Goal: Information Seeking & Learning: Learn about a topic

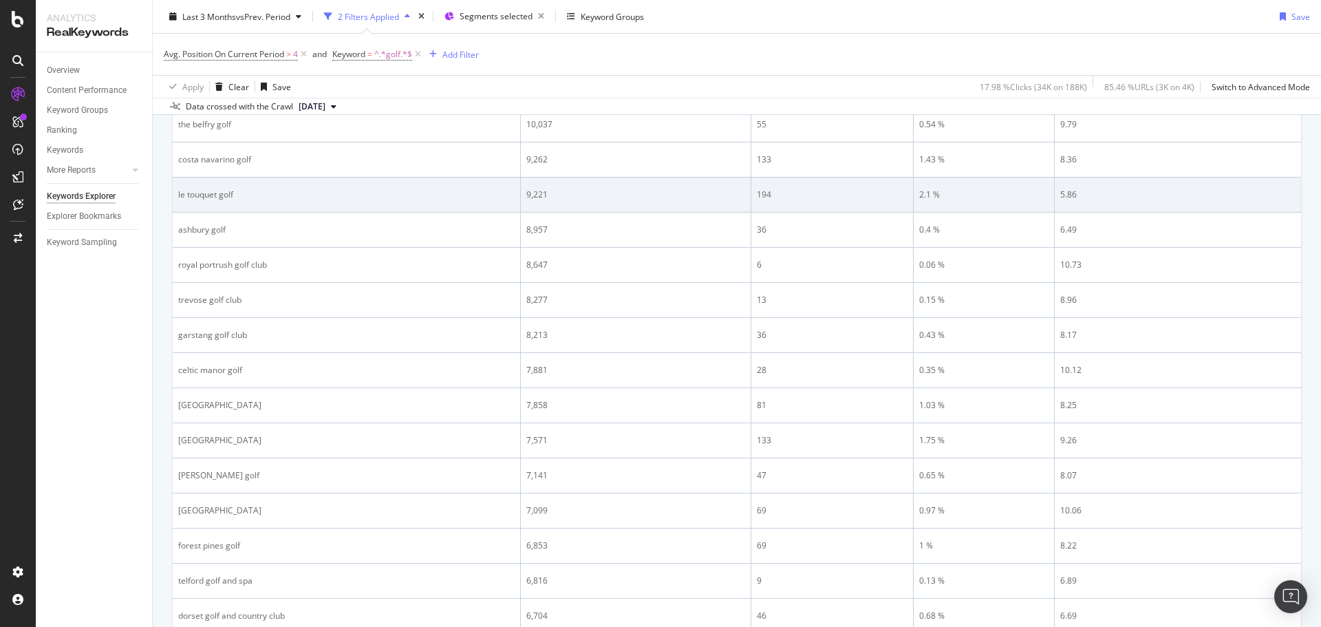
scroll to position [619, 0]
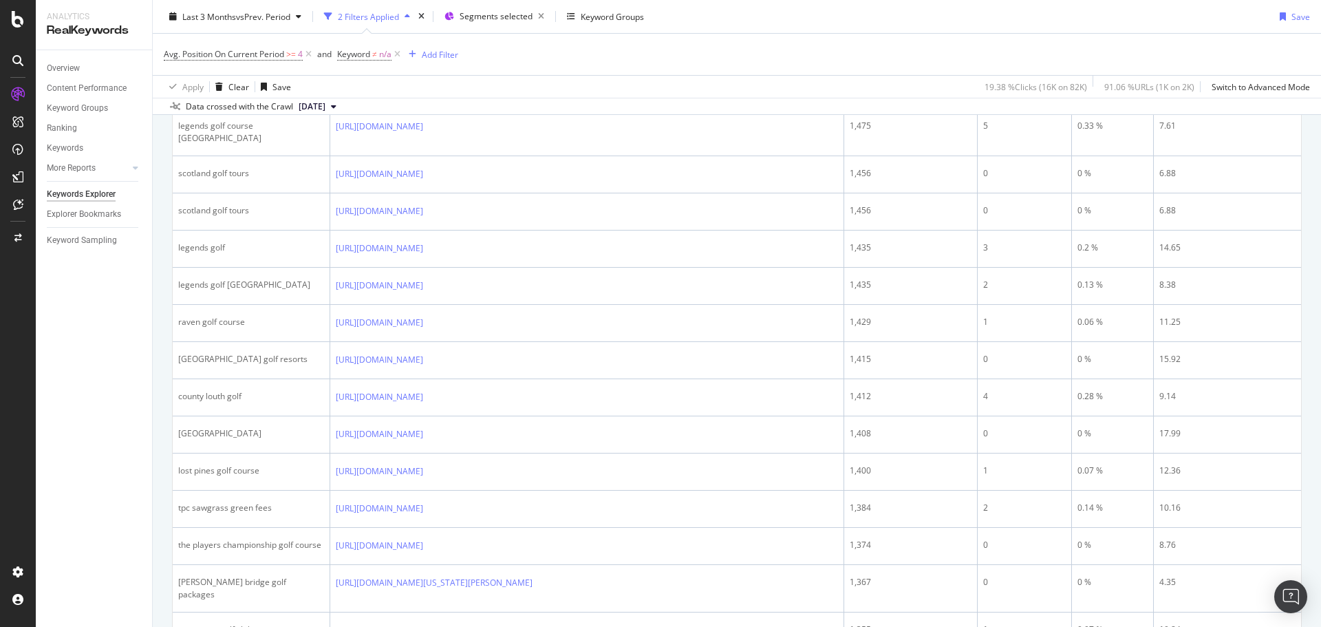
scroll to position [1652, 0]
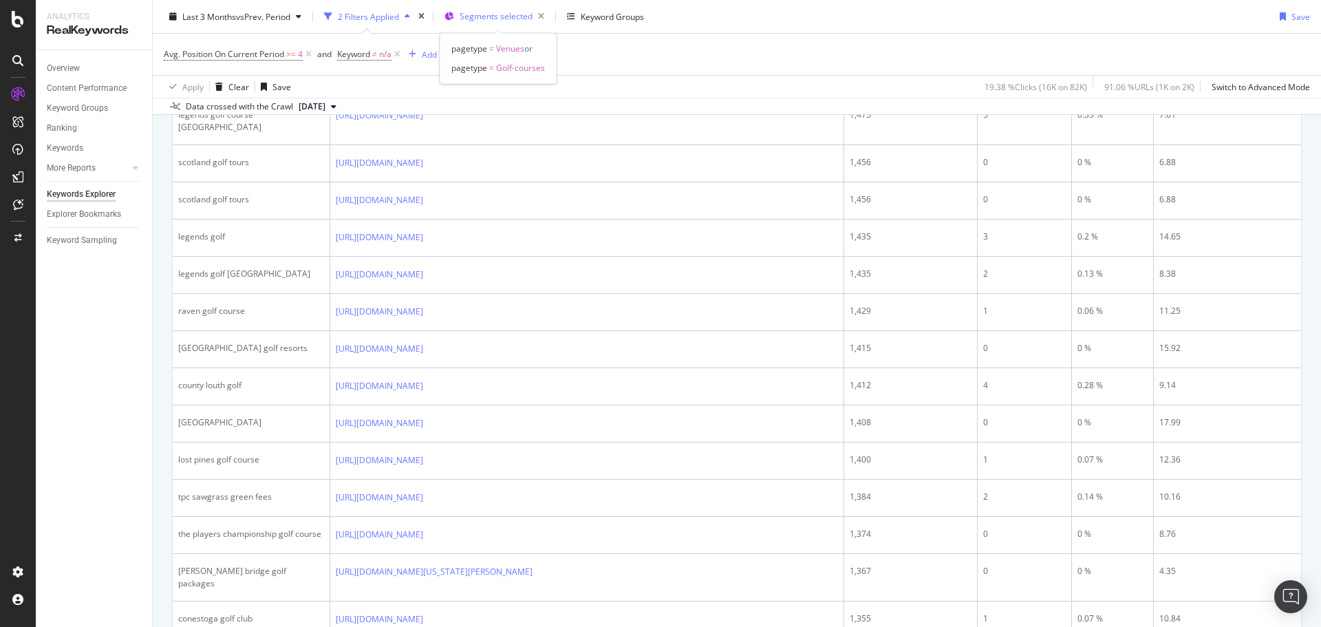
click at [489, 19] on span "Segments selected" at bounding box center [496, 16] width 73 height 12
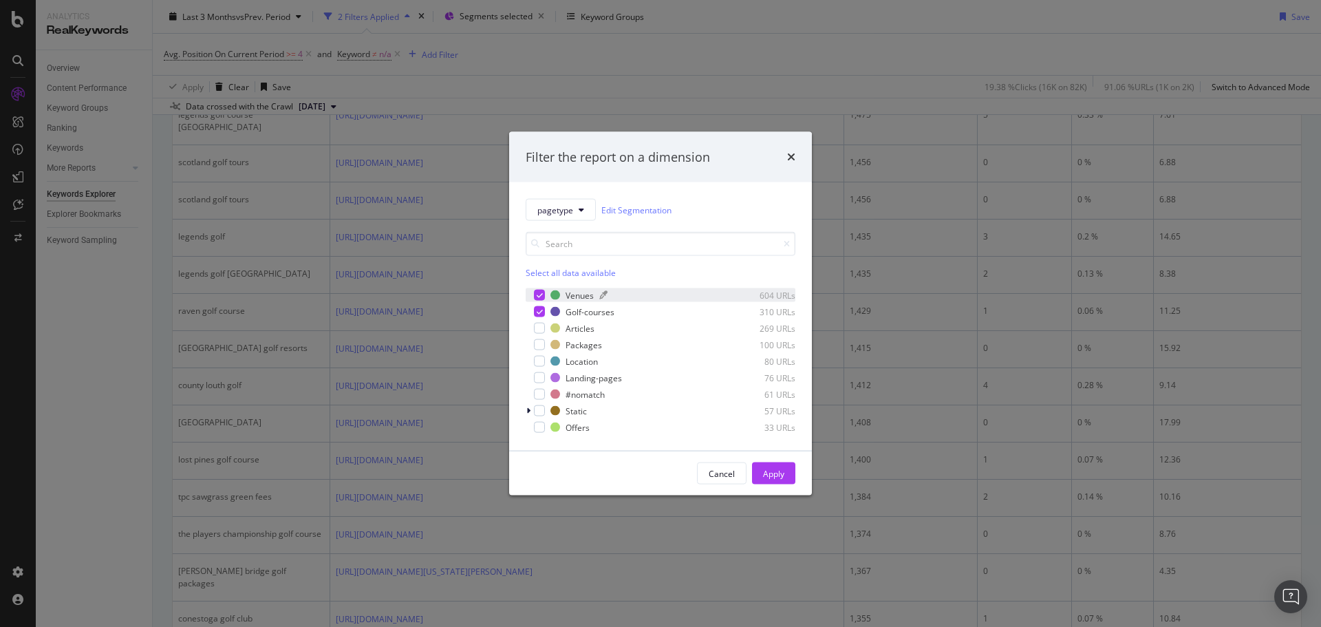
click at [571, 292] on div "Venues" at bounding box center [580, 295] width 28 height 12
click at [582, 319] on div "Venues 604 URLs Golf-courses 310 URLs Articles 269 URLs Packages 100 URLs Locat…" at bounding box center [661, 361] width 270 height 146
click at [581, 314] on div "Golf-courses" at bounding box center [590, 312] width 49 height 12
click at [587, 356] on div "Location" at bounding box center [582, 361] width 32 height 12
click at [772, 471] on div "Apply" at bounding box center [773, 473] width 21 height 12
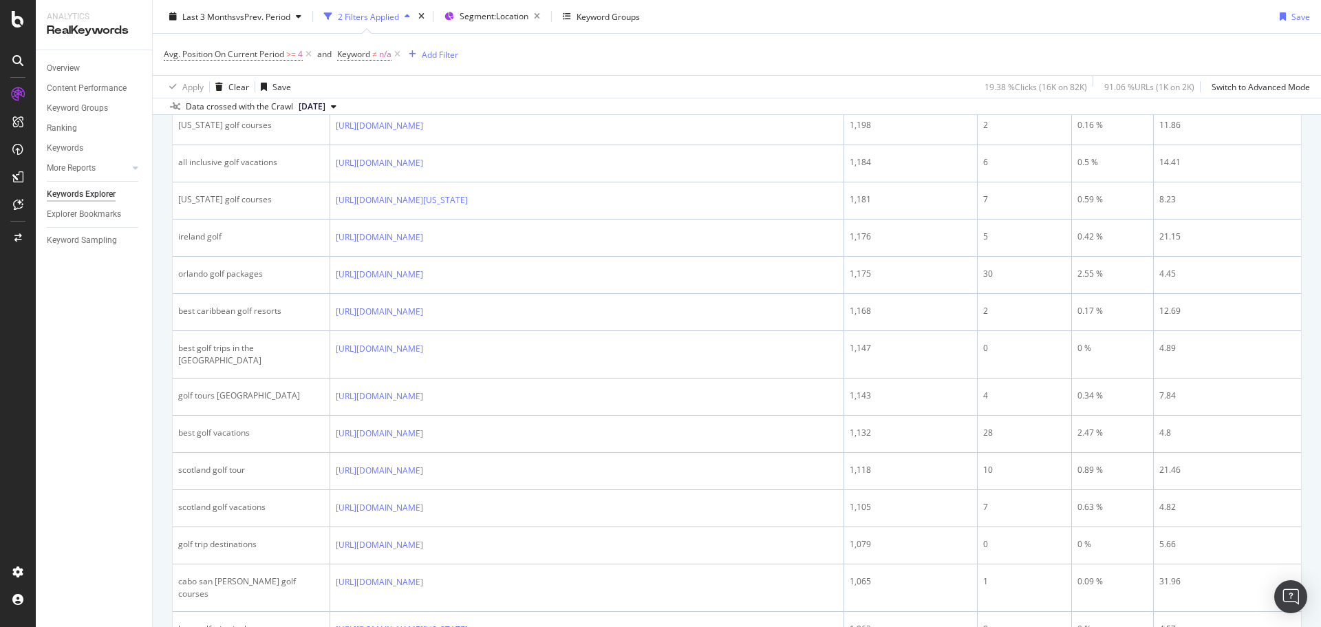
scroll to position [344, 0]
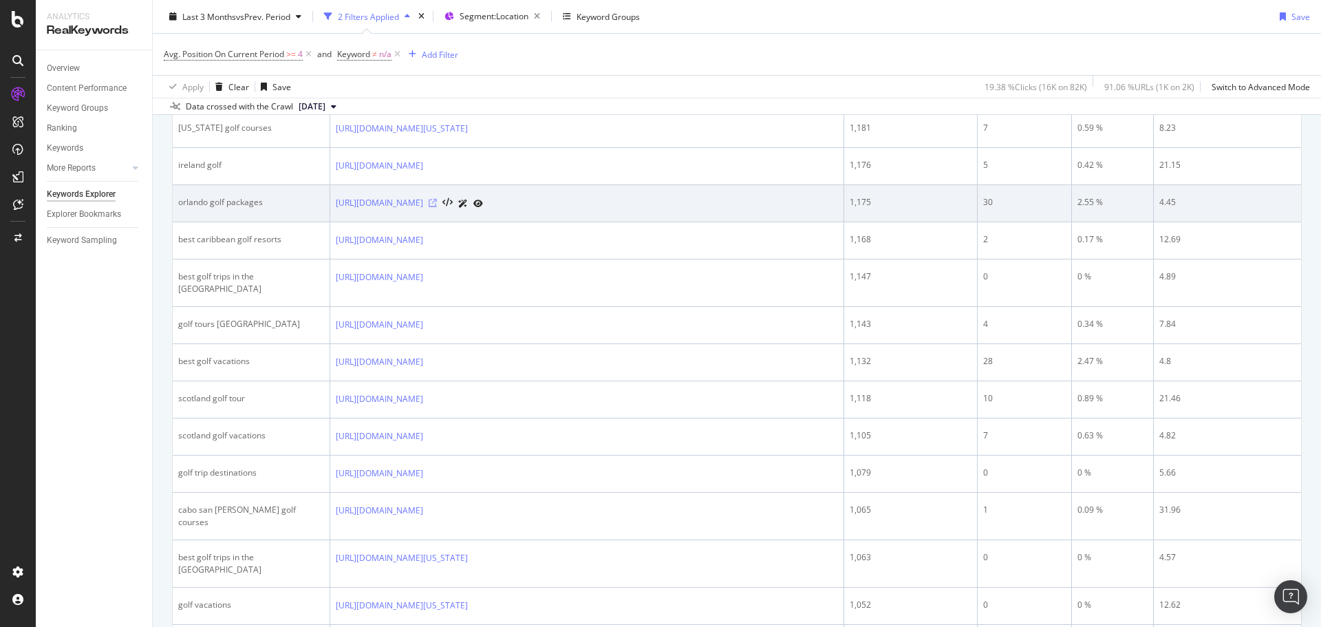
click at [437, 203] on icon at bounding box center [433, 203] width 8 height 8
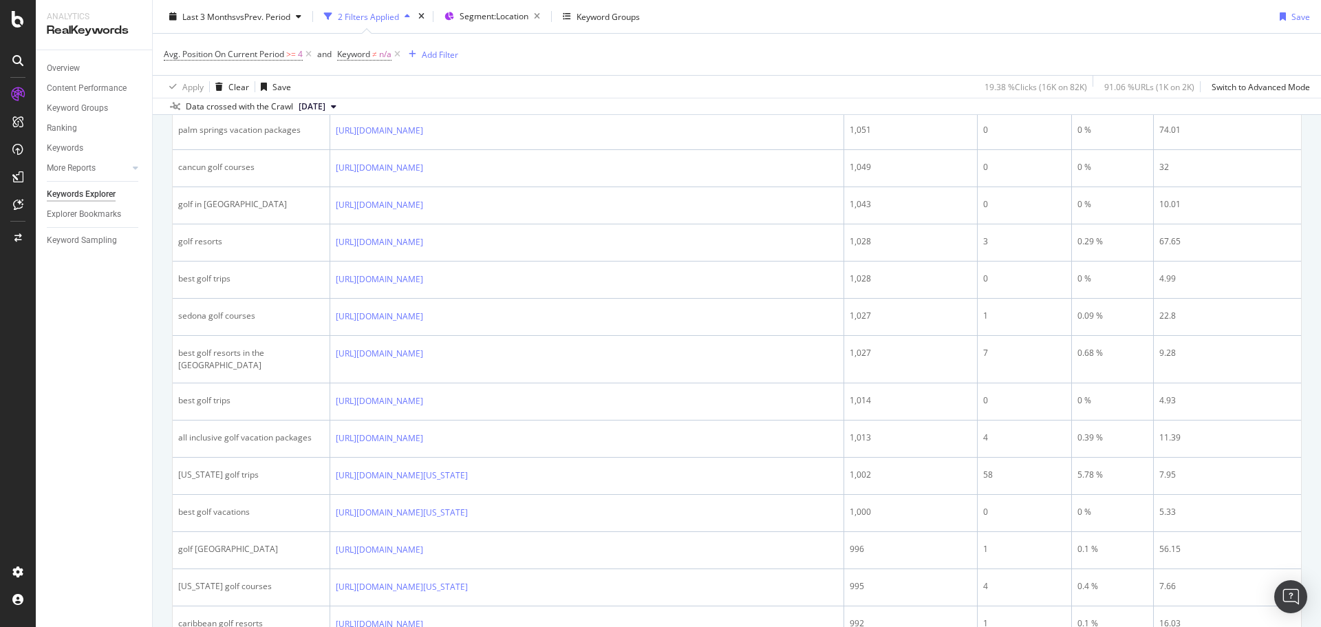
scroll to position [895, 0]
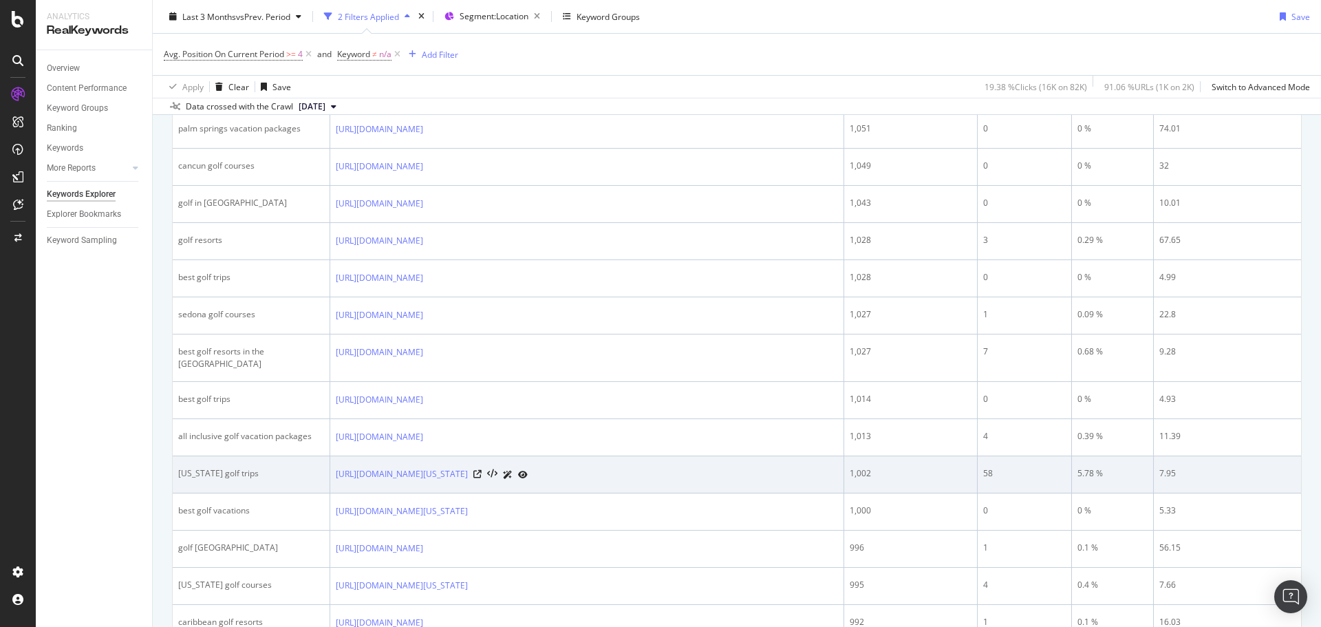
click at [226, 467] on div "[US_STATE] golf trips" at bounding box center [251, 473] width 146 height 12
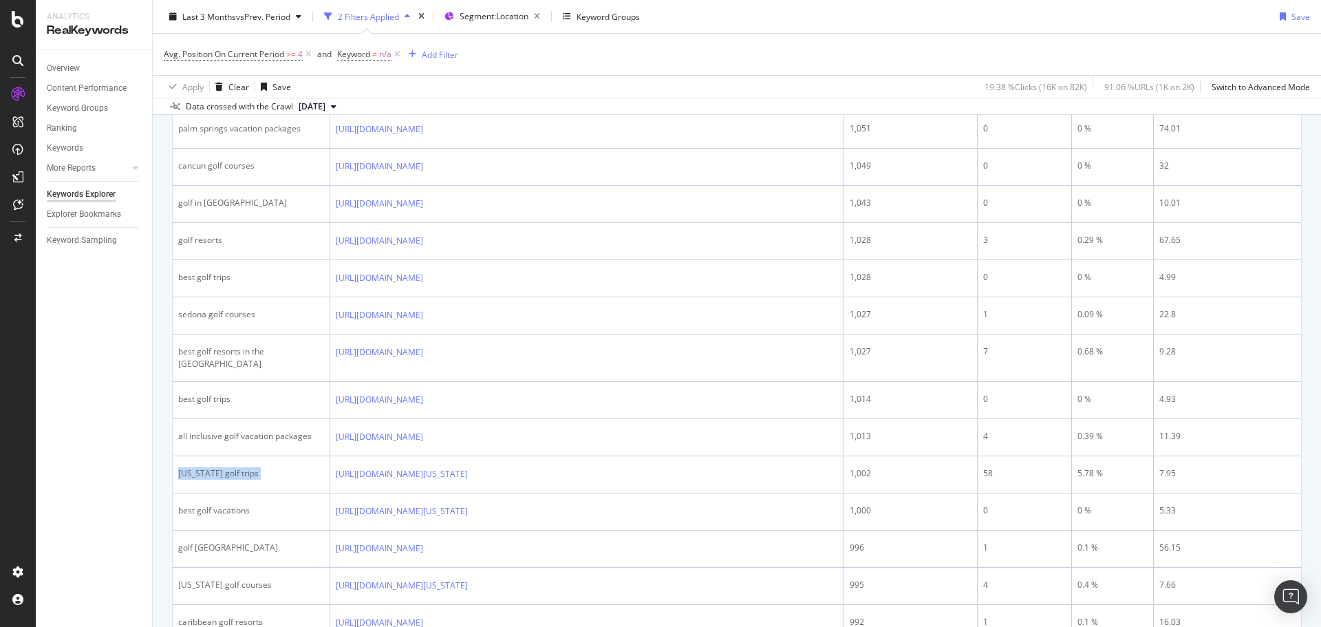
copy div "[US_STATE] golf trips"
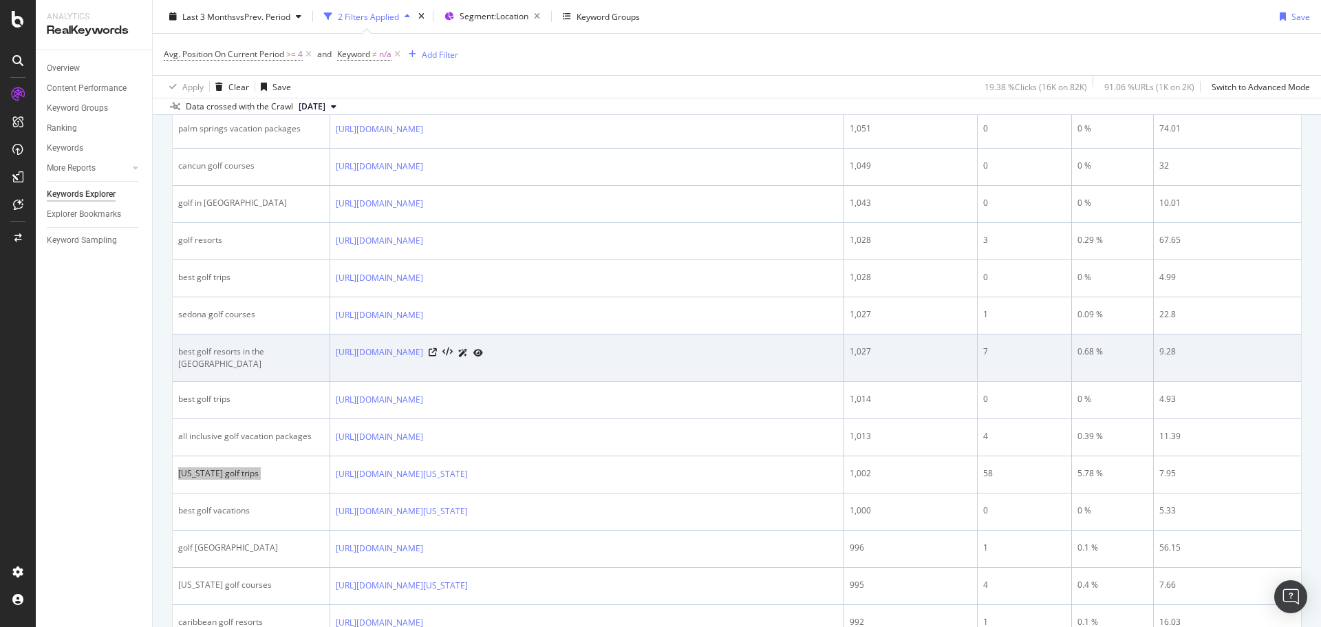
scroll to position [963, 0]
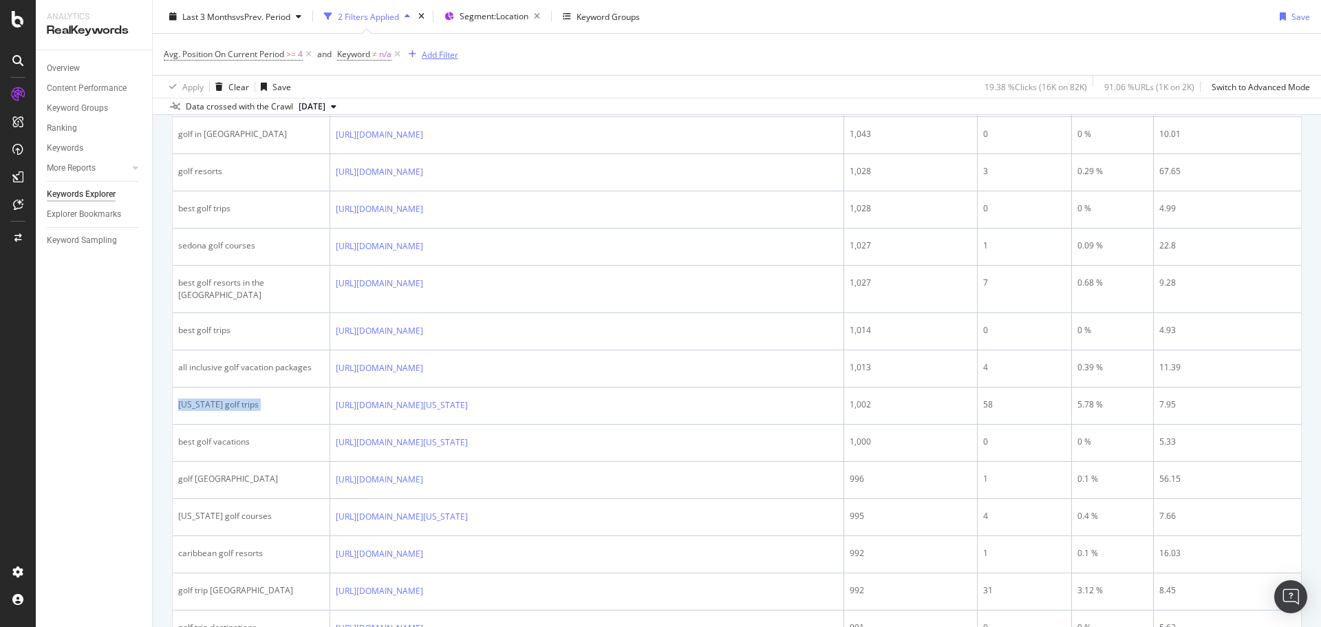
click at [455, 52] on div "Add Filter" at bounding box center [440, 54] width 36 height 12
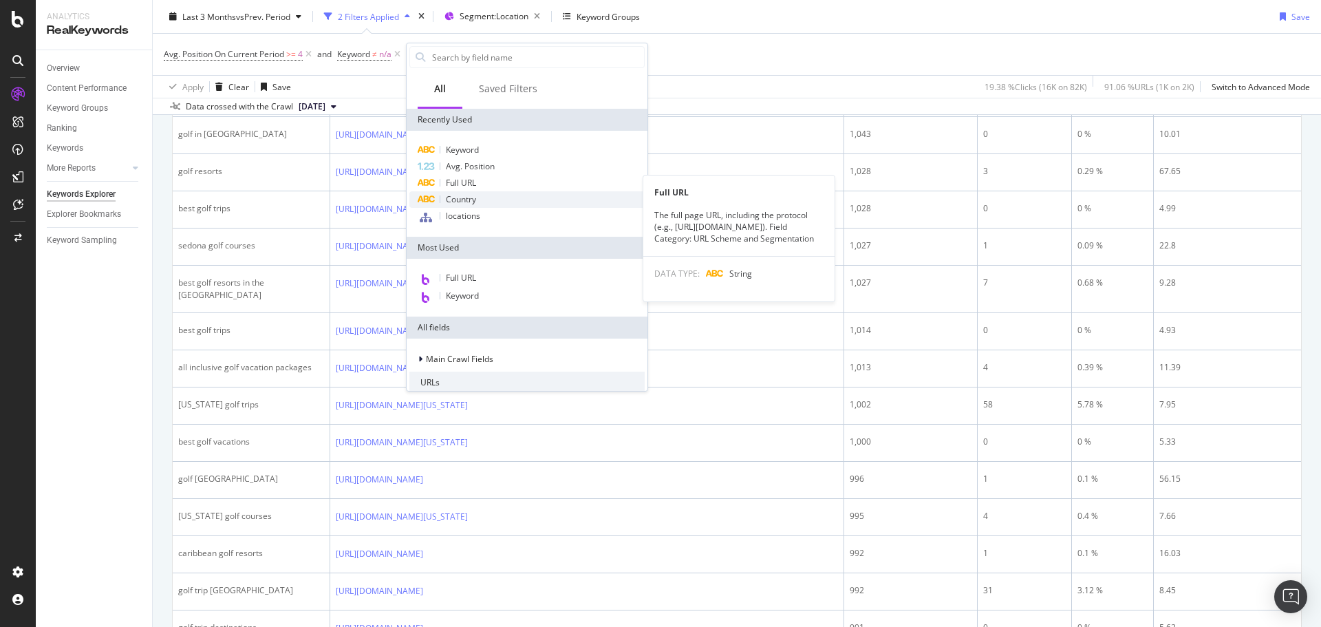
click at [473, 197] on span "Country" at bounding box center [461, 199] width 30 height 12
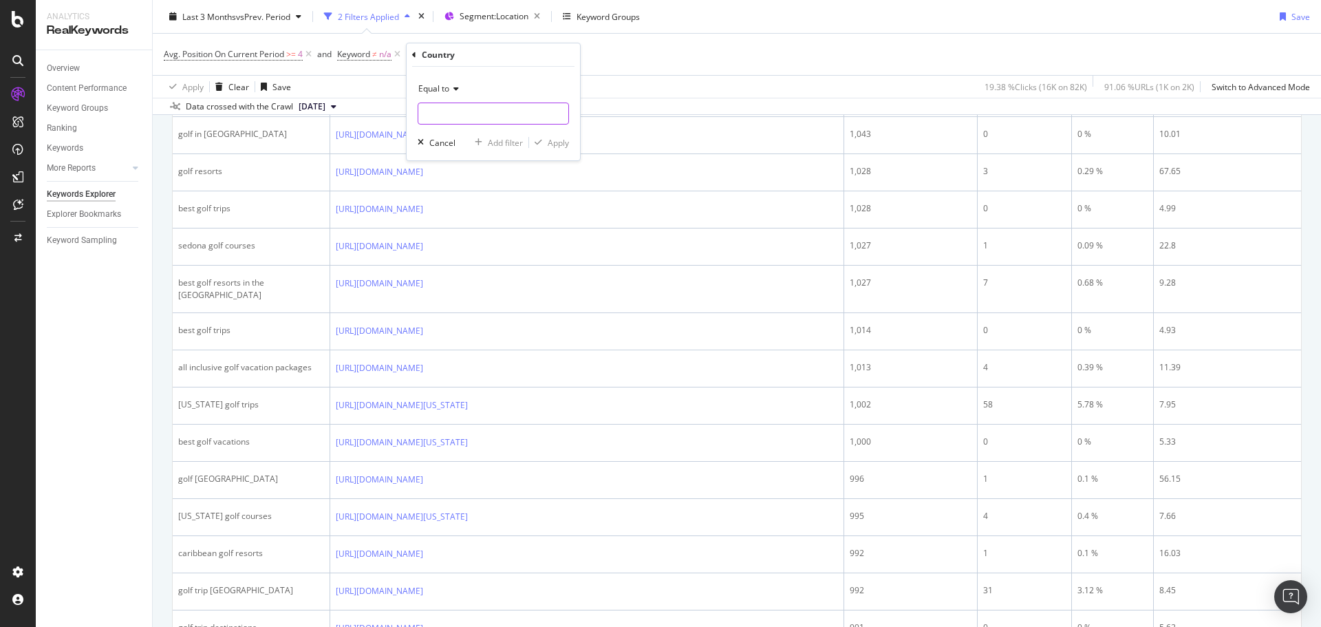
click at [456, 115] on input "text" at bounding box center [493, 114] width 150 height 22
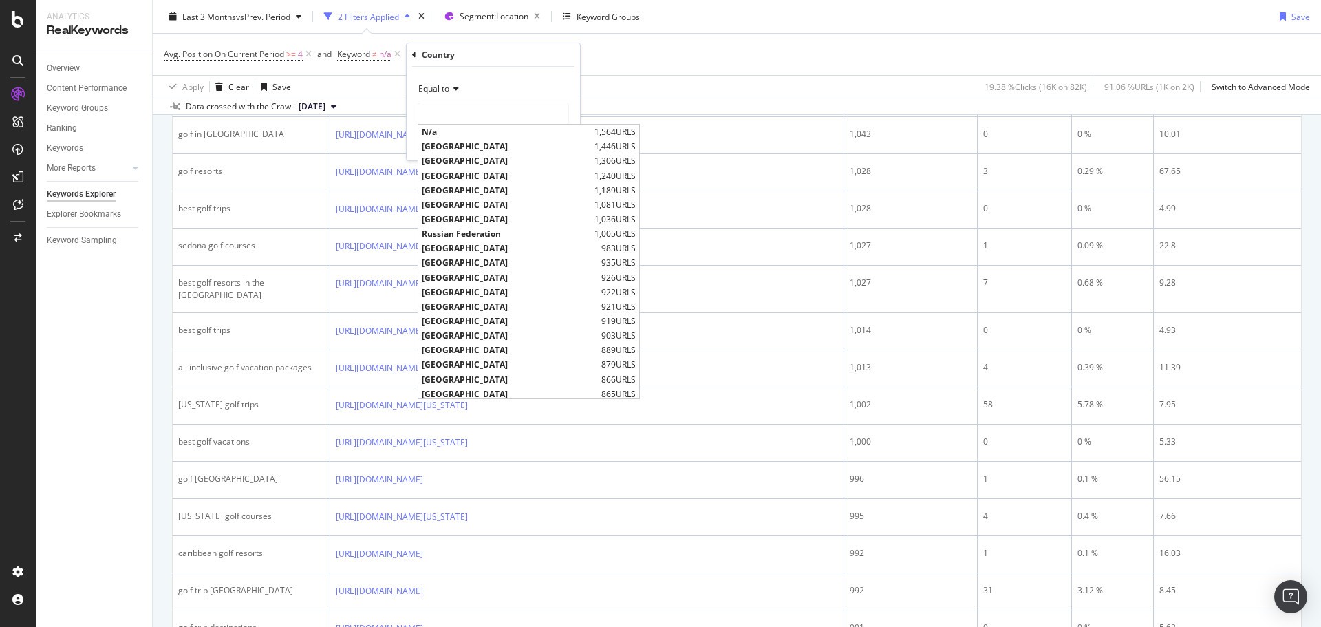
click at [462, 142] on span "[GEOGRAPHIC_DATA]" at bounding box center [506, 146] width 169 height 12
type input "[GEOGRAPHIC_DATA]"
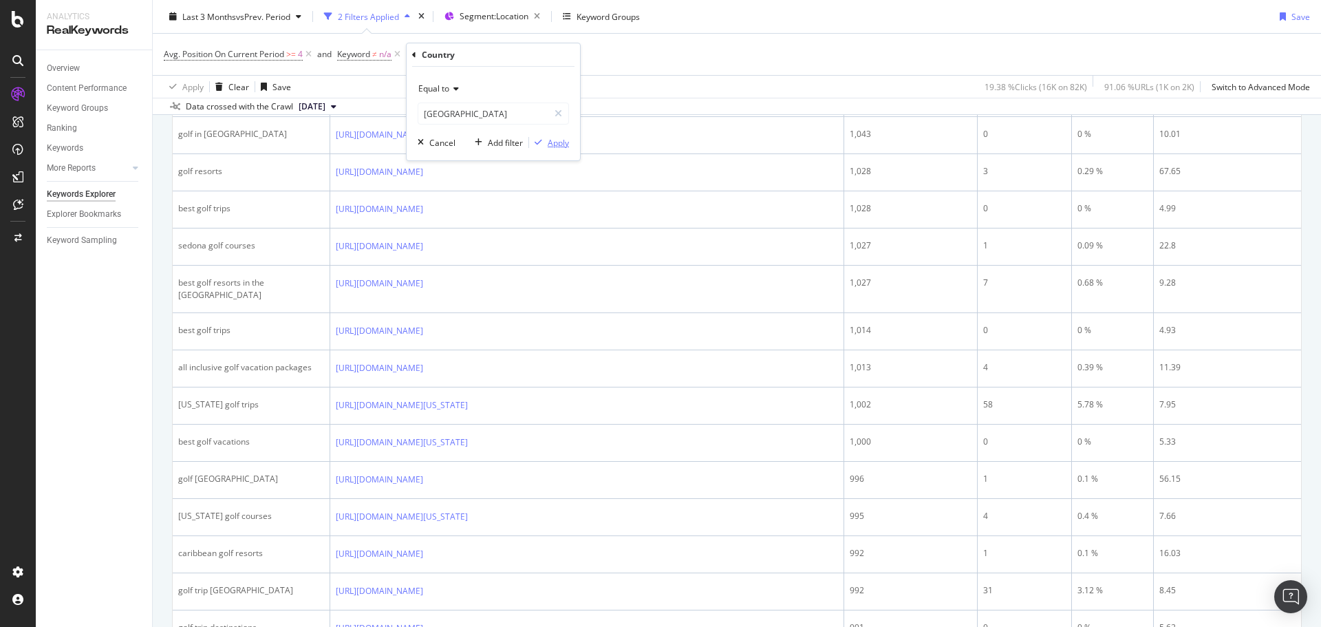
click at [548, 145] on div "Apply" at bounding box center [558, 143] width 21 height 12
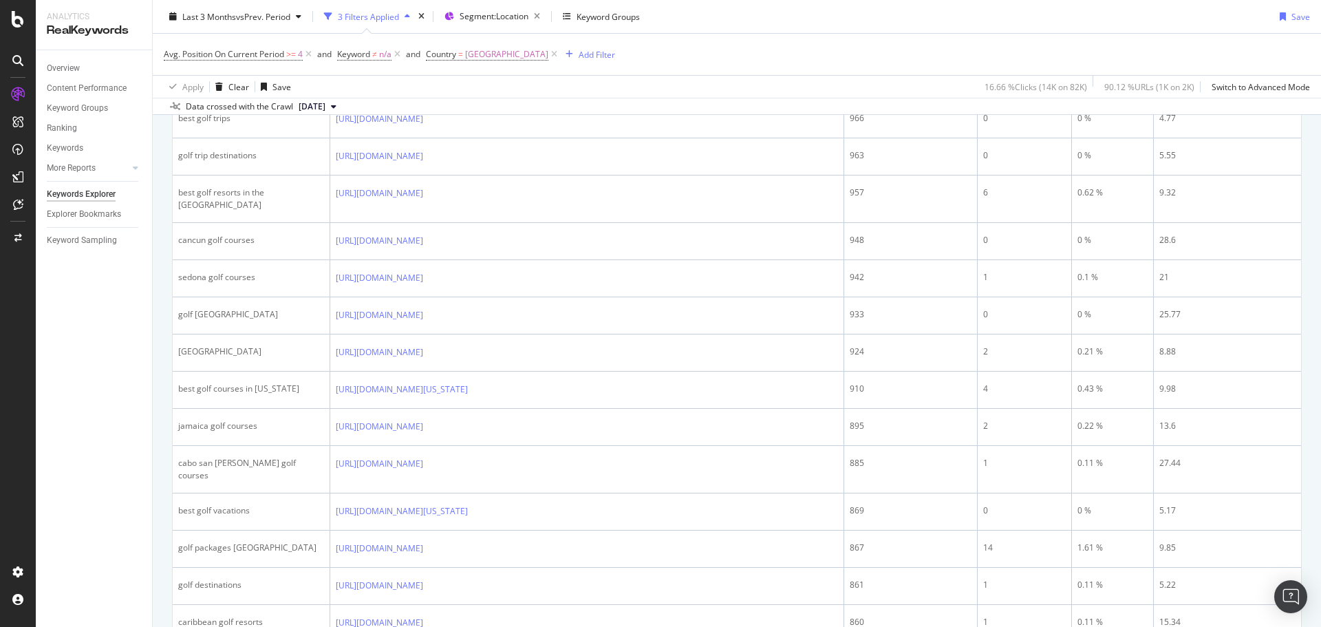
scroll to position [551, 0]
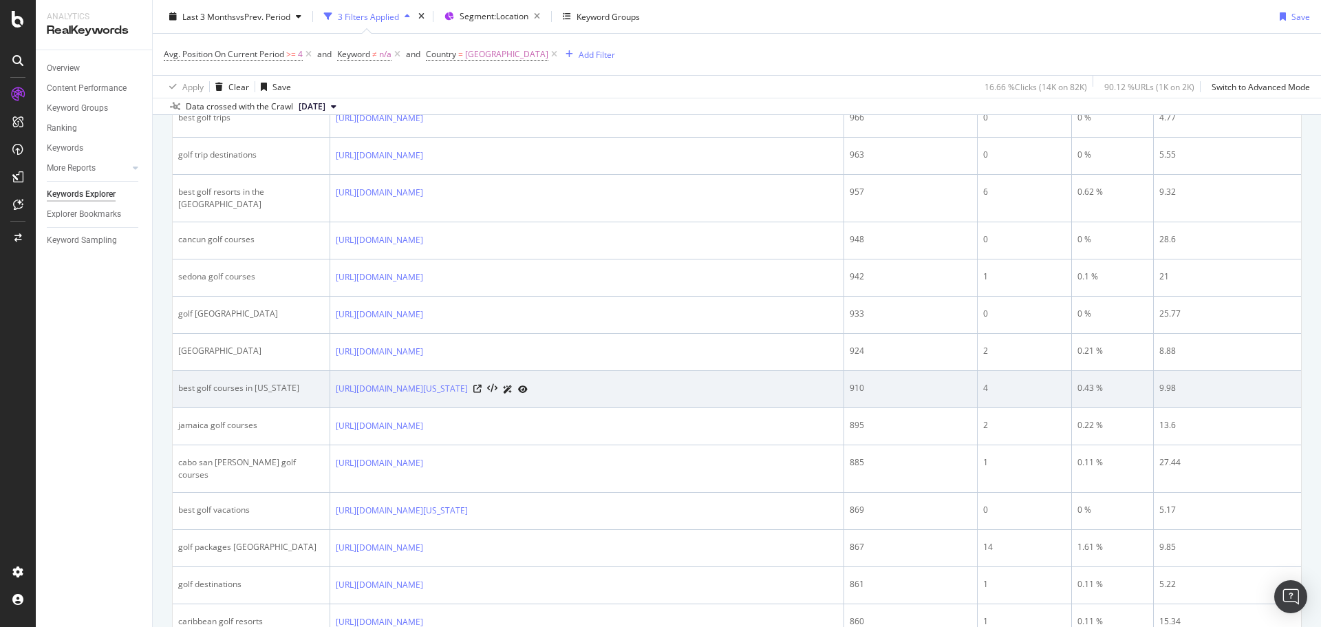
click at [262, 382] on div "best golf courses in [US_STATE]" at bounding box center [251, 388] width 146 height 12
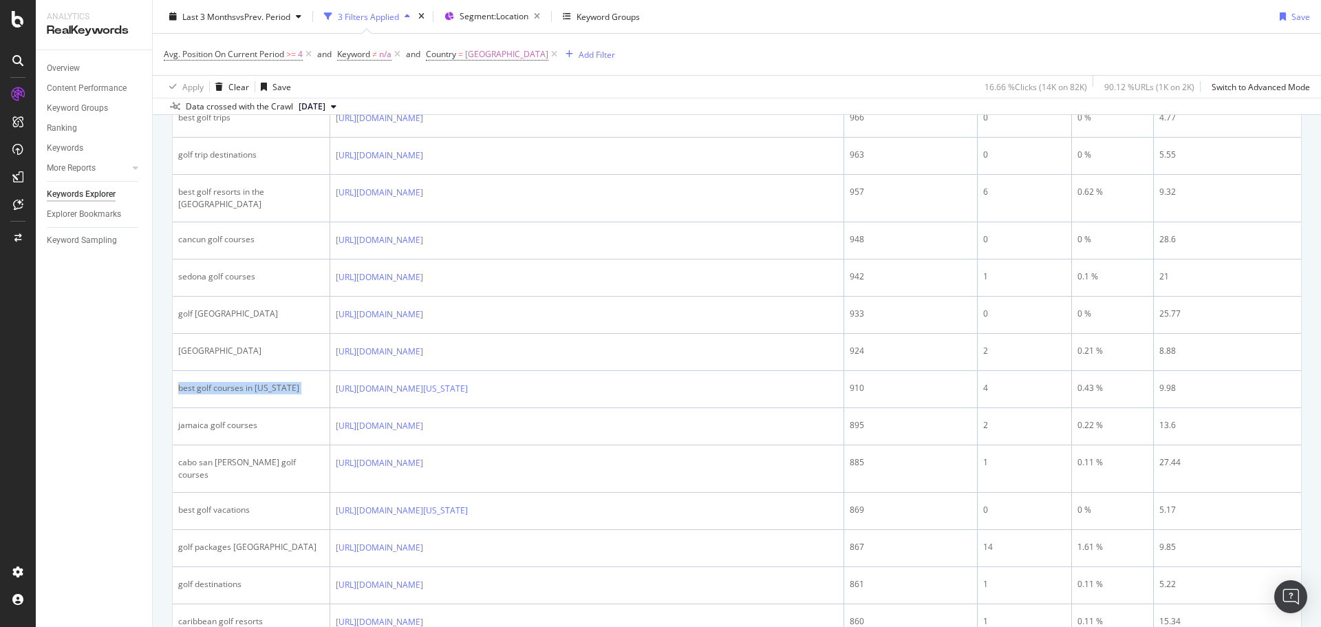
copy div "best golf courses in [US_STATE]"
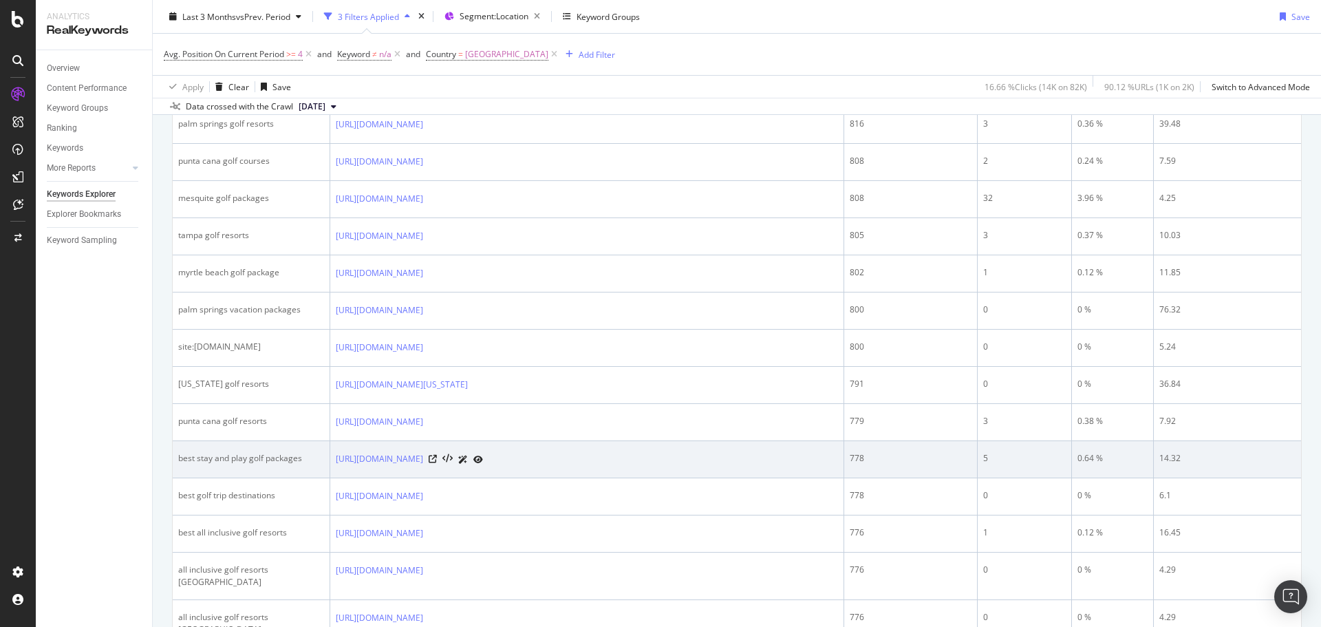
scroll to position [1514, 0]
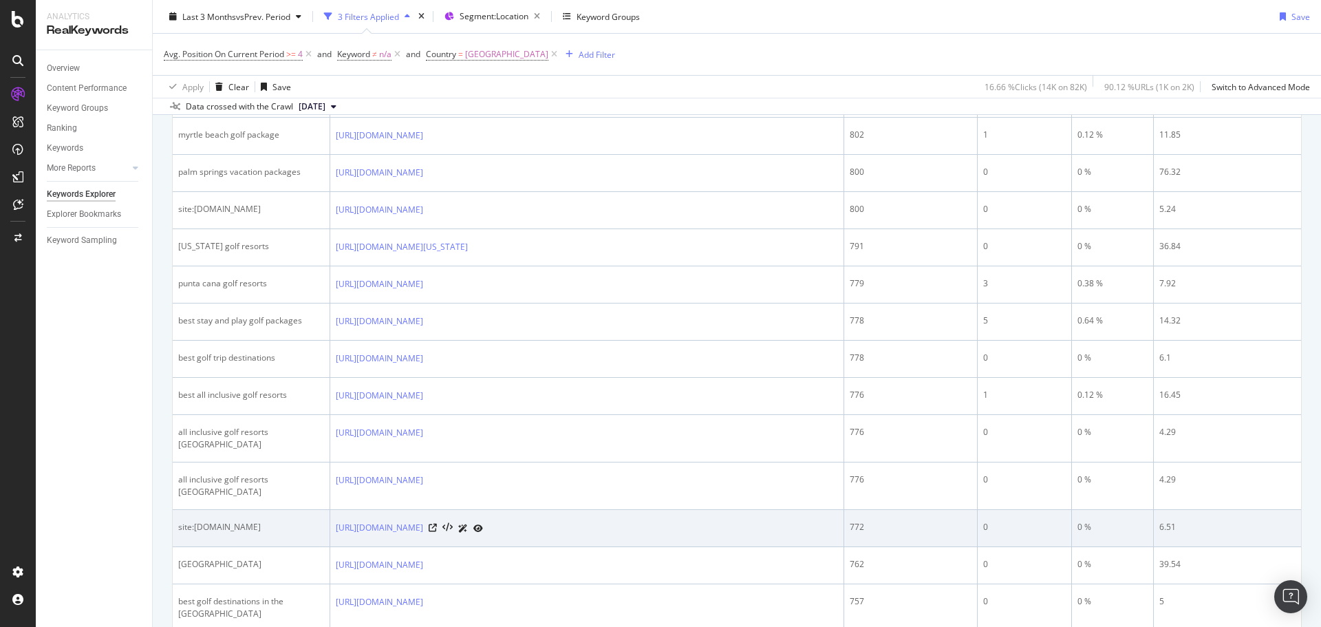
click at [216, 521] on div "site:[DOMAIN_NAME]" at bounding box center [251, 527] width 146 height 12
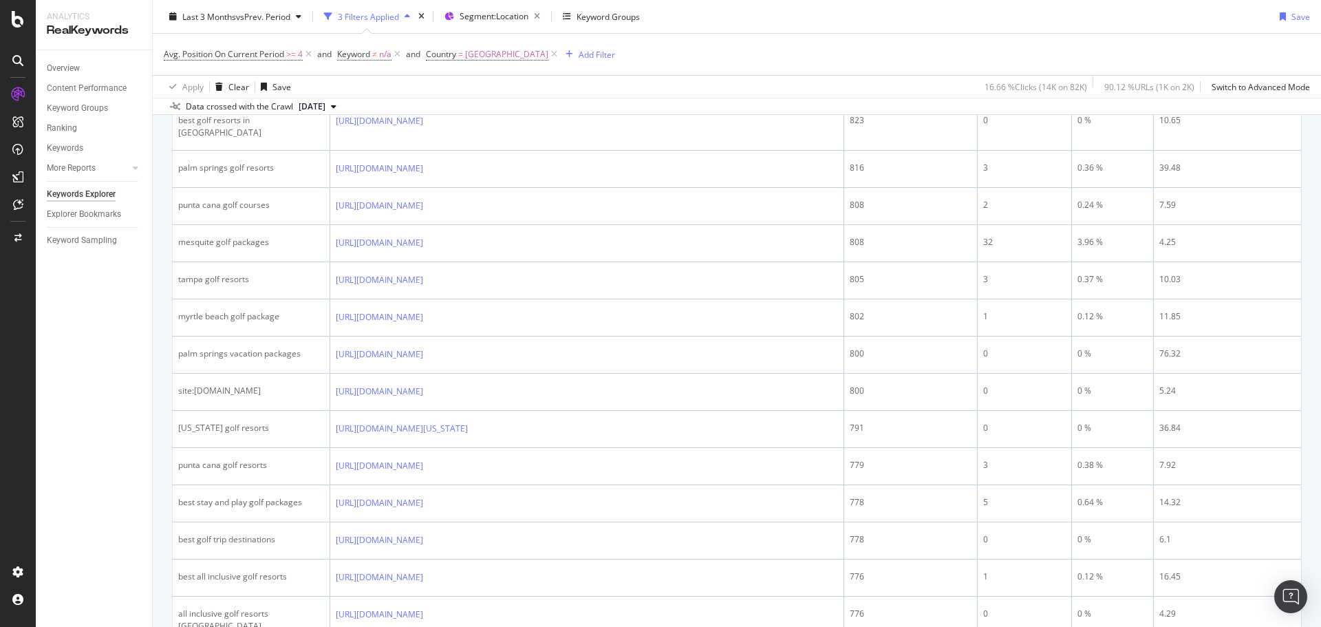
scroll to position [1701, 0]
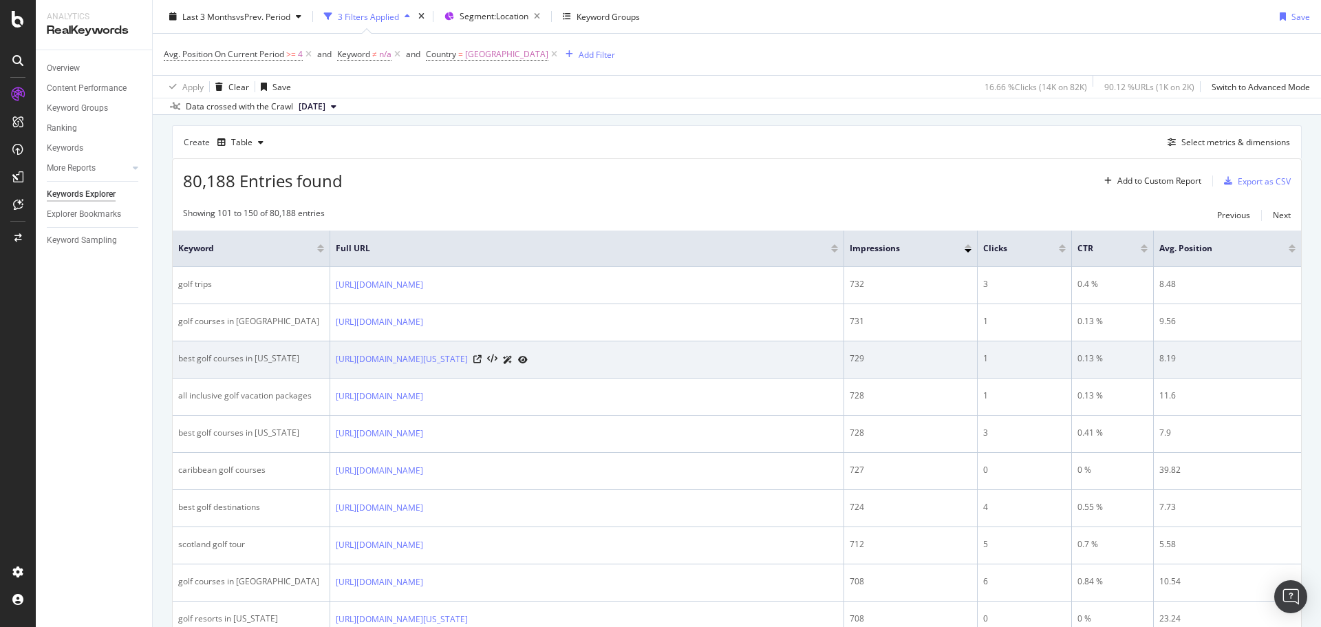
scroll to position [138, 0]
